Goal: Navigation & Orientation: Find specific page/section

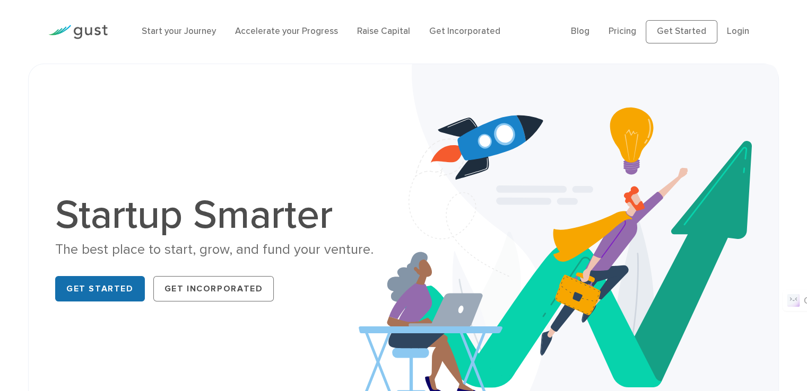
click at [91, 285] on link "Get Started" at bounding box center [100, 288] width 90 height 25
click at [581, 37] on link "Blog" at bounding box center [580, 31] width 19 height 11
click at [582, 29] on link "Blog" at bounding box center [580, 31] width 19 height 11
